Goal: Information Seeking & Learning: Find specific fact

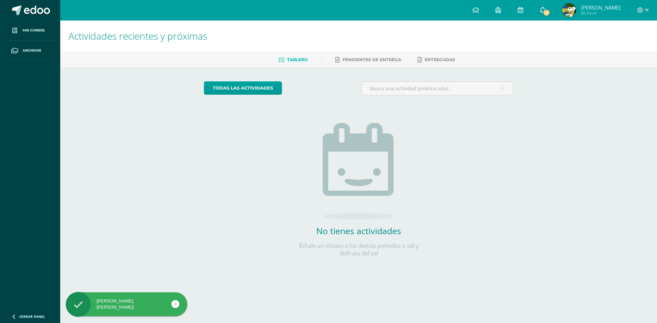
click at [550, 11] on span "23" at bounding box center [546, 13] width 8 height 8
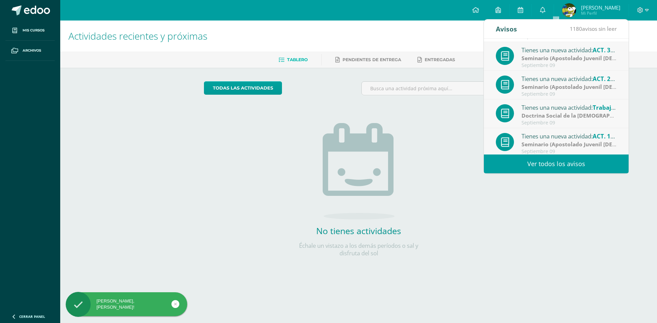
scroll to position [114, 0]
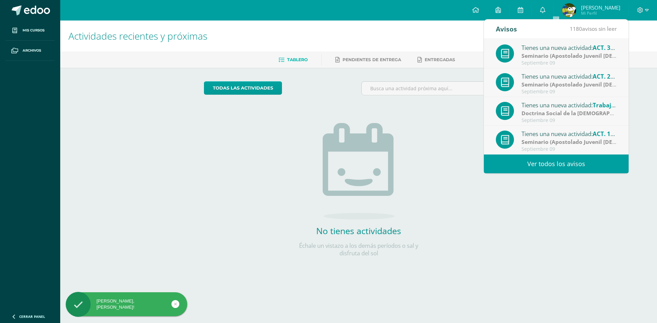
click at [596, 21] on div "1180 avisos sin leer" at bounding box center [592, 28] width 47 height 19
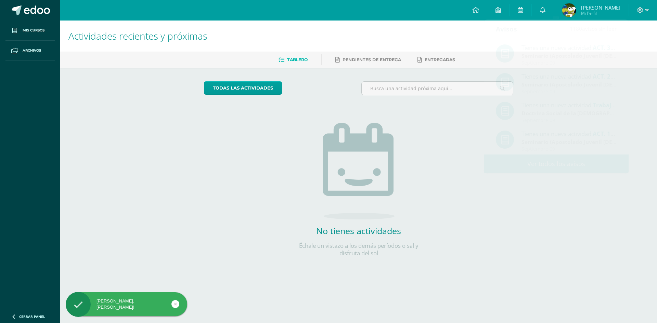
click at [592, 5] on span "Luis Daniel Mi Perfil" at bounding box center [591, 10] width 61 height 14
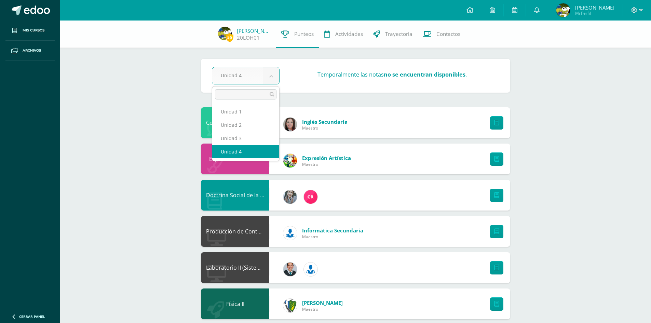
drag, startPoint x: 233, startPoint y: 77, endPoint x: 232, endPoint y: 89, distance: 12.3
select select "Unidad 1"
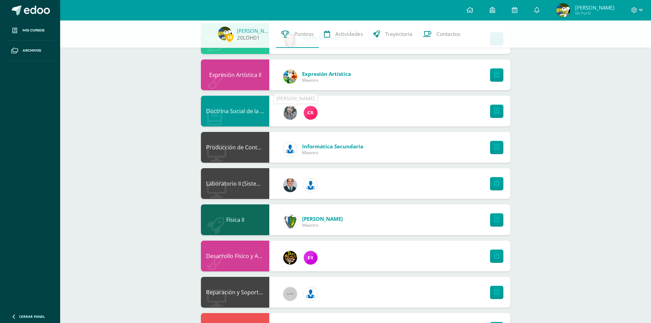
scroll to position [68, 0]
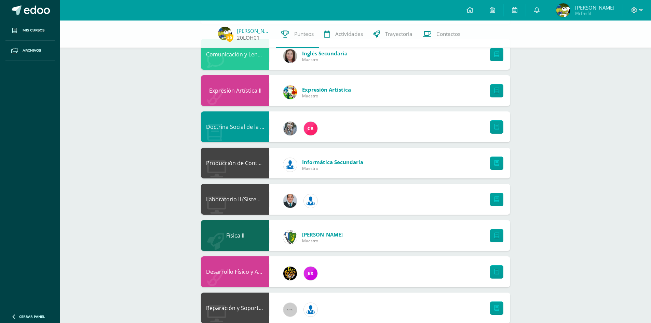
click at [247, 35] on link "20LOH01" at bounding box center [248, 37] width 23 height 7
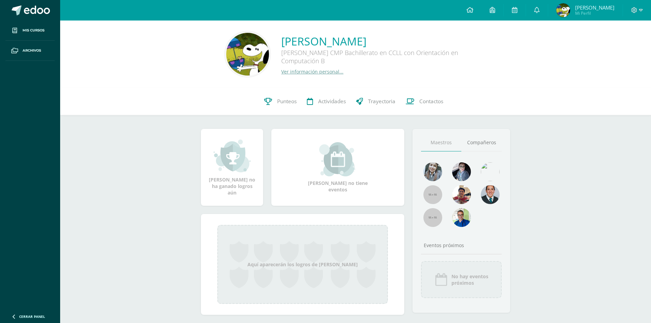
click at [330, 71] on link "Ver información personal..." at bounding box center [312, 71] width 62 height 6
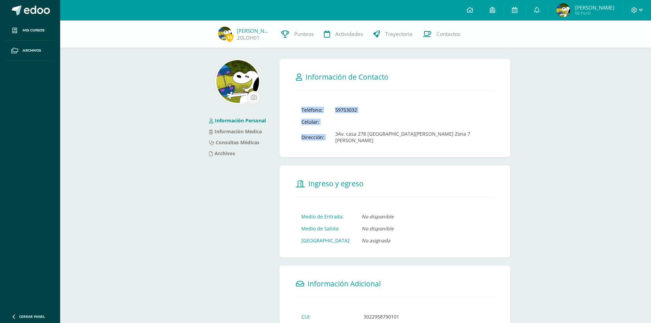
drag, startPoint x: 335, startPoint y: 133, endPoint x: 511, endPoint y: 134, distance: 176.5
click at [511, 134] on div "Información de Contacto Teléfono: 59753032 Celular: Dirección: 3Av. casa 278 Co…" at bounding box center [395, 272] width 236 height 427
click at [501, 139] on form "Información de Contacto Teléfono: 59753032 Celular: Dirección: 3Av. casa 278 Co…" at bounding box center [395, 108] width 231 height 98
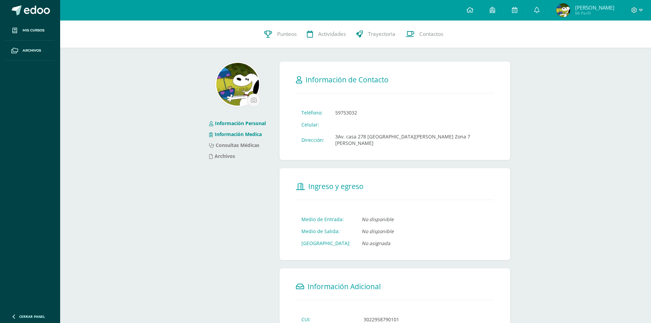
click at [247, 135] on link "Información Medica" at bounding box center [235, 134] width 53 height 6
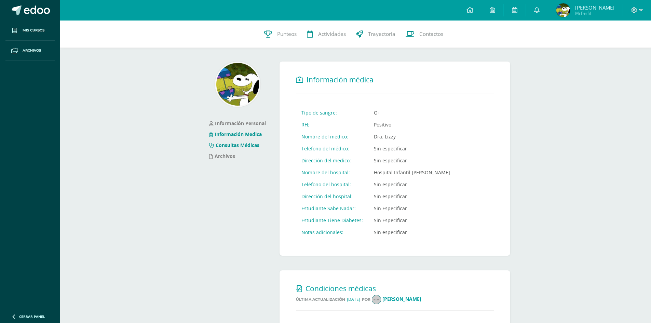
click at [239, 148] on link "Consultas Médicas" at bounding box center [234, 145] width 50 height 6
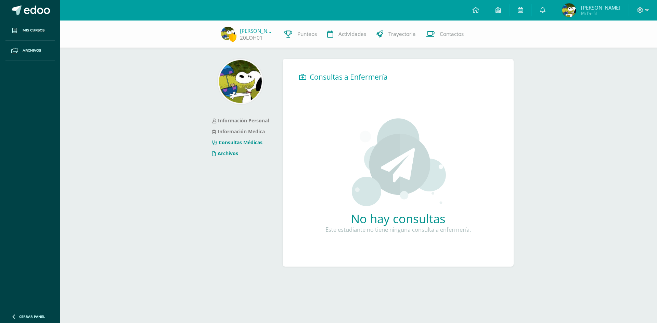
click at [237, 157] on li "Archivos" at bounding box center [240, 153] width 57 height 11
click at [230, 153] on link "Archivos" at bounding box center [225, 153] width 26 height 6
click at [251, 120] on link "Información Personal" at bounding box center [240, 120] width 57 height 6
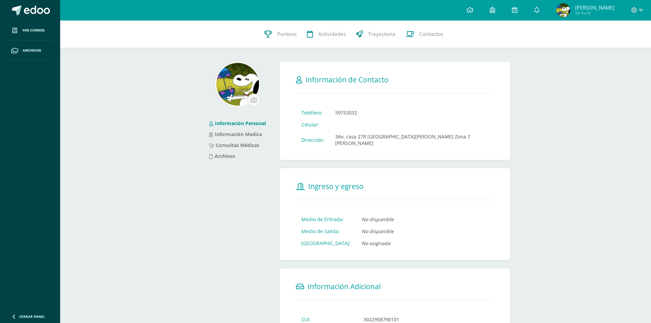
click at [345, 134] on td "3Av. casa 278 Colonia Pablo Sexto Zona 7 de Mixco" at bounding box center [412, 140] width 164 height 18
copy div "3Av. casa 278 Colonia Pablo Sexto Zona 7 de Mixco Telefono Dirección Has actual…"
